Goal: Task Accomplishment & Management: Complete application form

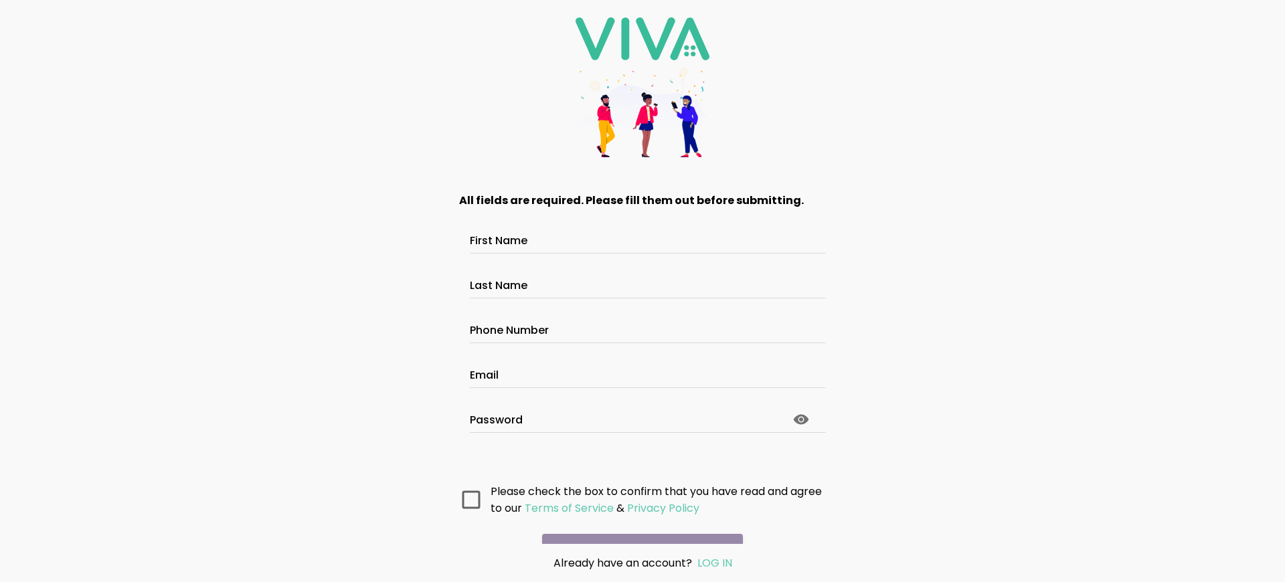
click at [637, 529] on main "All fields are required. Please fill them out before submitting. First Name Las…" at bounding box center [642, 359] width 401 height 369
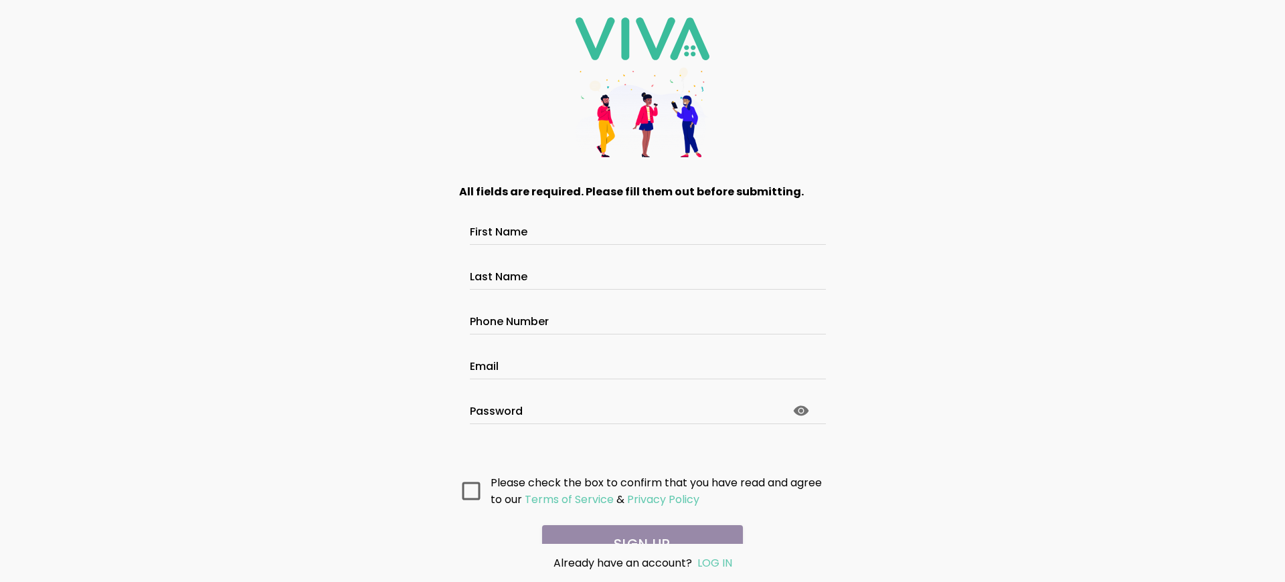
click at [637, 529] on main "All fields are required. Please fill them out before submitting. First Name Las…" at bounding box center [642, 359] width 401 height 369
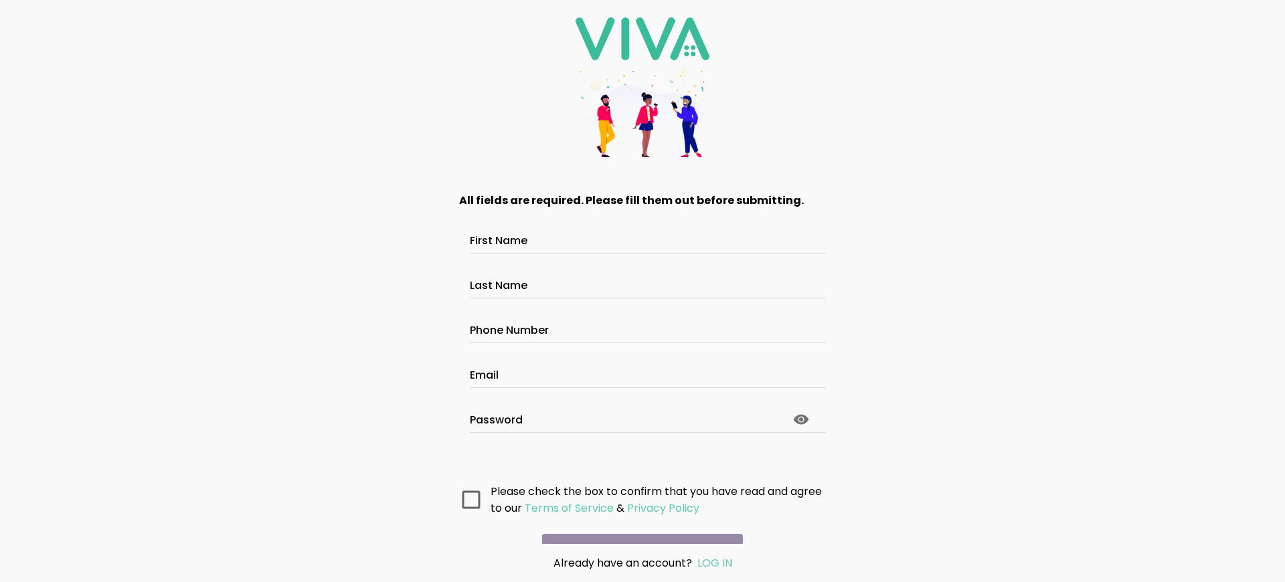
click at [637, 529] on main "All fields are required. Please fill them out before submitting. First Name Las…" at bounding box center [642, 359] width 401 height 369
